Goal: Navigation & Orientation: Find specific page/section

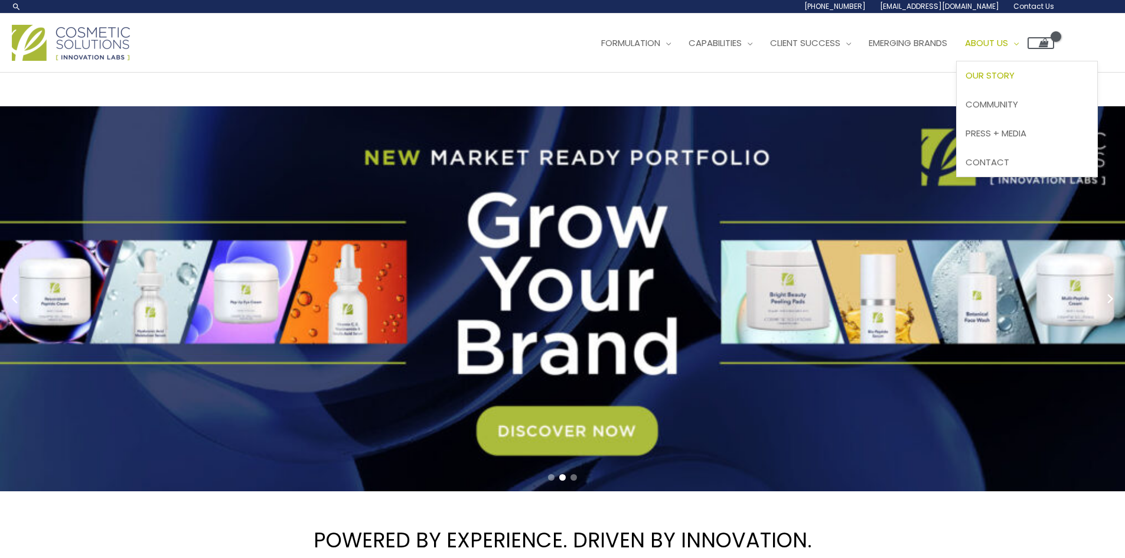
click at [1012, 68] on link "Our Story" at bounding box center [1027, 75] width 141 height 29
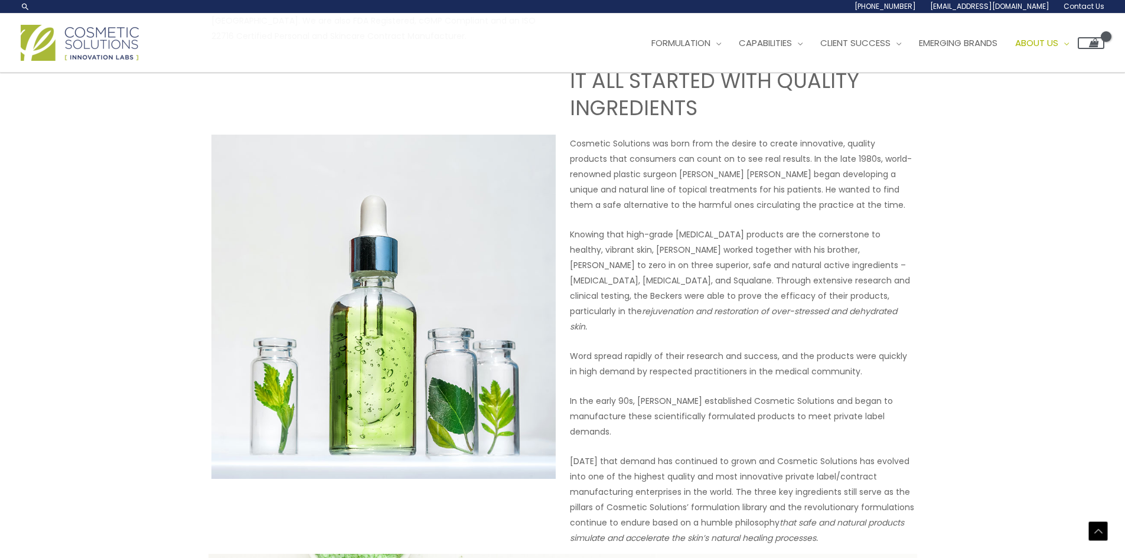
scroll to position [356, 0]
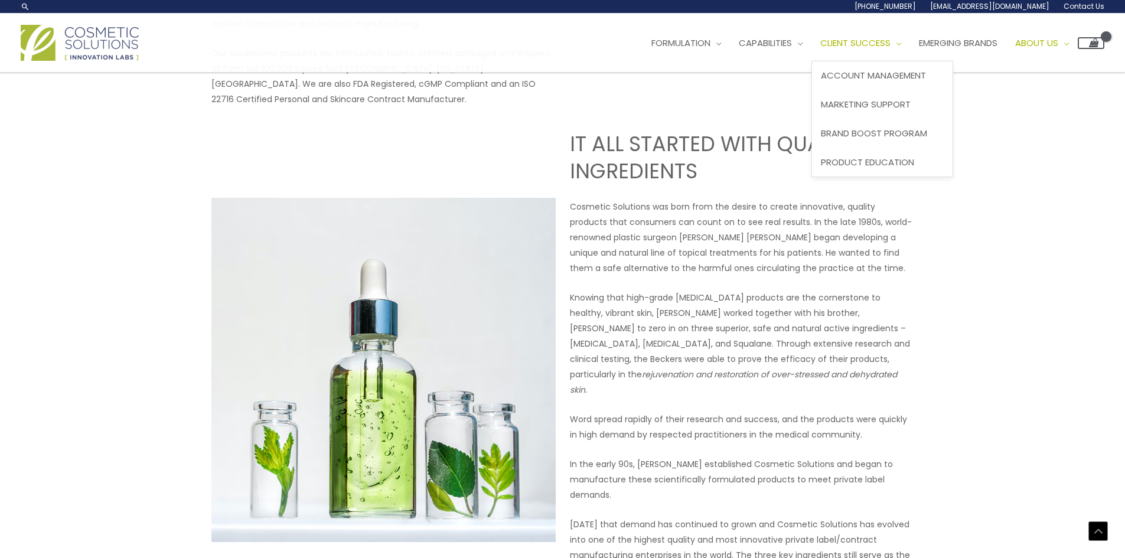
click at [880, 43] on span "Client Success" at bounding box center [855, 43] width 70 height 12
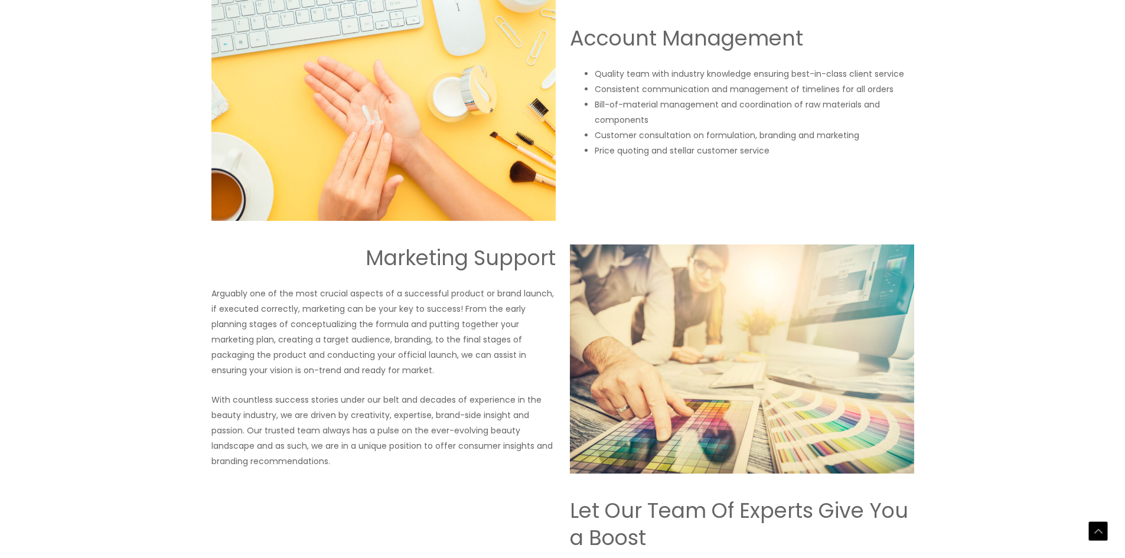
scroll to position [1181, 0]
